Goal: Task Accomplishment & Management: Use online tool/utility

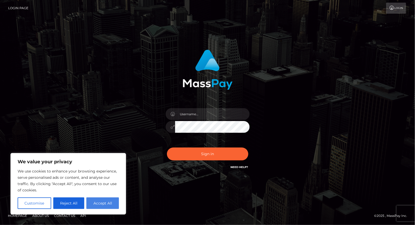
click at [103, 204] on button "Accept All" at bounding box center [102, 204] width 33 height 12
checkbox input "true"
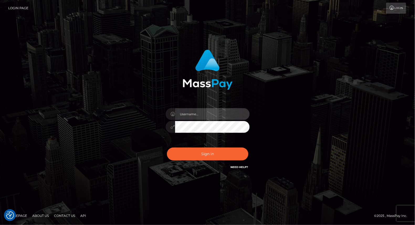
click at [201, 116] on input "text" at bounding box center [212, 114] width 75 height 12
type input "yjoshi"
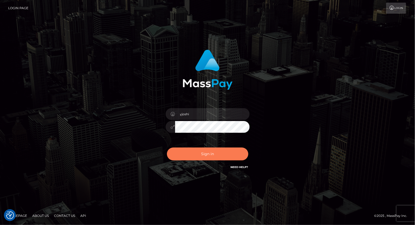
click at [208, 156] on button "Sign in" at bounding box center [207, 154] width 81 height 13
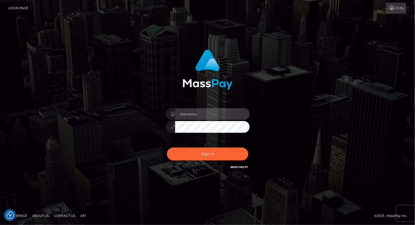
click at [196, 119] on input "text" at bounding box center [212, 114] width 75 height 12
type input "yjoshi"
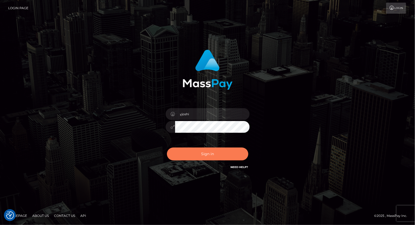
click at [213, 156] on button "Sign in" at bounding box center [207, 154] width 81 height 13
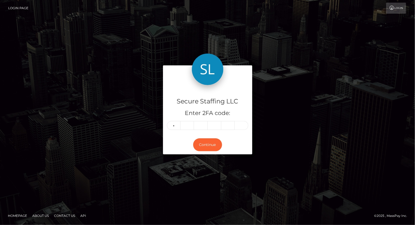
type input "1"
type input "6"
type input "7"
type input "5"
type input "0"
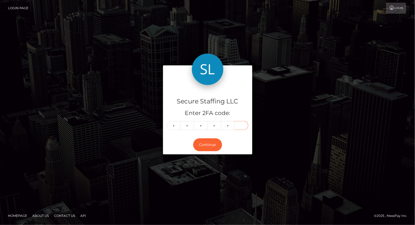
type input "7"
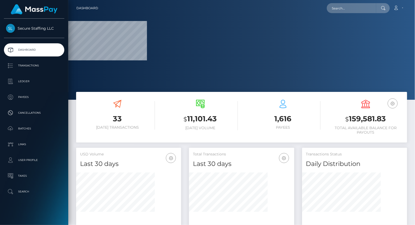
click at [208, 147] on div "33 Today Transactions $ 11,101.43 Today Volume 1,616 $" at bounding box center [241, 120] width 339 height 56
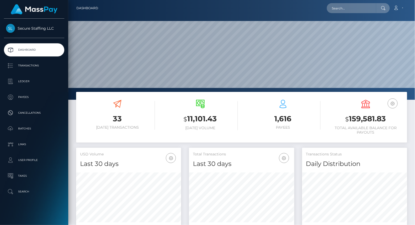
scroll to position [93, 105]
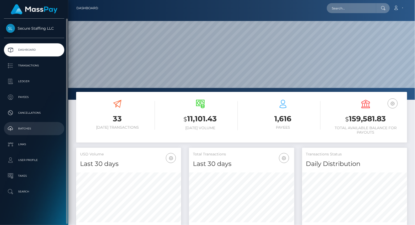
click at [37, 127] on p "Batches" at bounding box center [34, 129] width 56 height 8
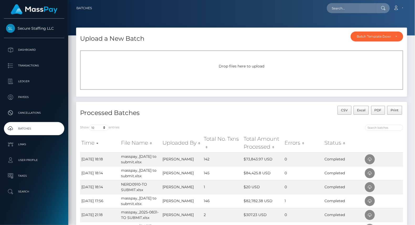
click at [242, 68] on span "Drop files here to upload" at bounding box center [242, 66] width 46 height 5
